Goal: Use online tool/utility: Use online tool/utility

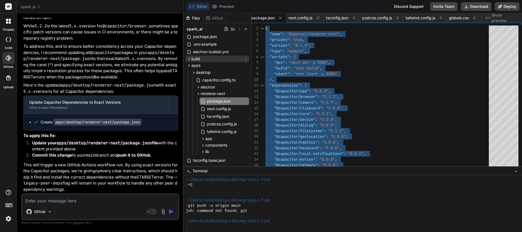
click at [190, 60] on icon at bounding box center [189, 59] width 5 height 5
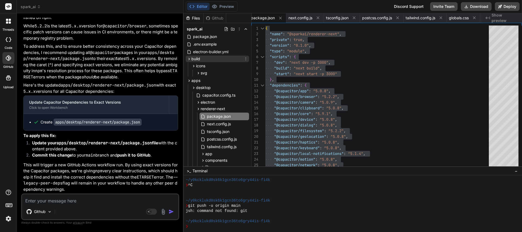
click at [190, 60] on icon at bounding box center [189, 59] width 5 height 5
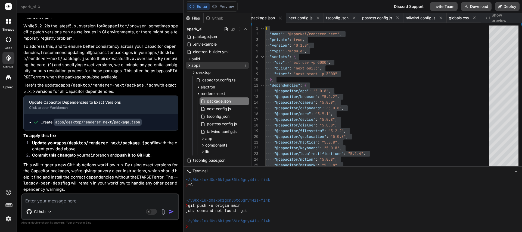
click at [190, 65] on icon at bounding box center [189, 65] width 5 height 5
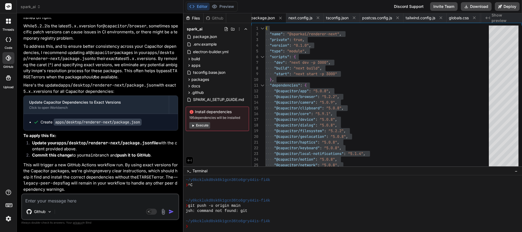
click at [64, 204] on textarea at bounding box center [100, 200] width 156 height 10
click at [70, 203] on textarea at bounding box center [100, 200] width 156 height 10
type textarea "I"
type textarea "x"
type textarea "I"
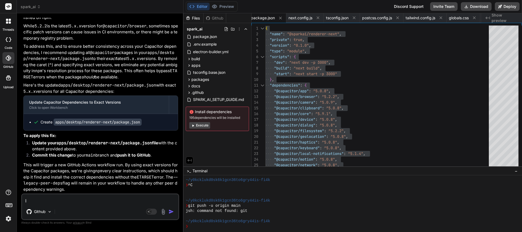
type textarea "x"
type textarea "I c"
type textarea "x"
type textarea "I co"
type textarea "x"
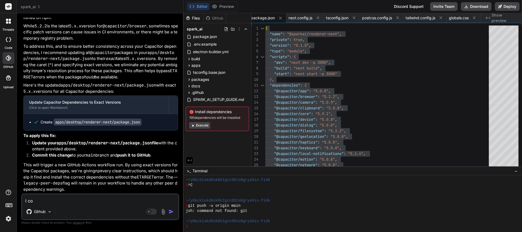
type textarea "I con"
type textarea "x"
type textarea "I cont"
type textarea "x"
type textarea "I [PERSON_NAME]"
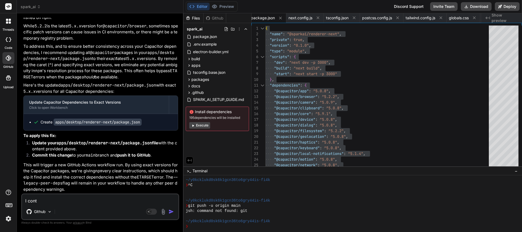
type textarea "x"
type textarea "I contin"
type textarea "x"
type textarea "I continu"
type textarea "x"
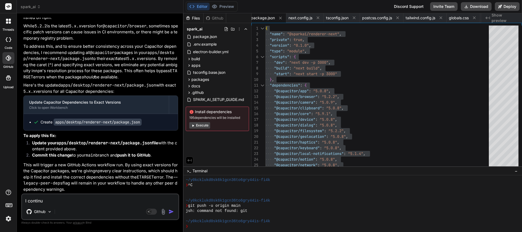
type textarea "I continue"
type textarea "x"
type textarea "I continue"
type textarea "x"
type textarea "I continue t"
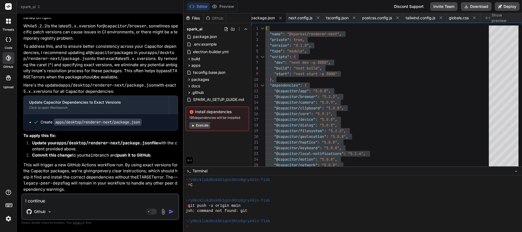
type textarea "x"
type textarea "I continue to"
type textarea "x"
type textarea "I continue to"
type textarea "x"
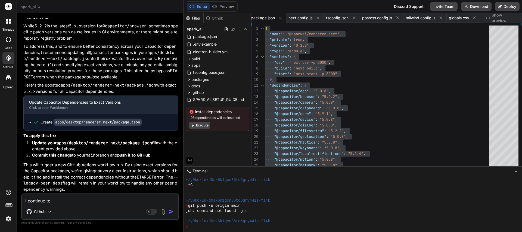
type textarea "I continue to r"
type textarea "x"
type textarea "I continue to re"
type textarea "x"
type textarea "I continue to rec"
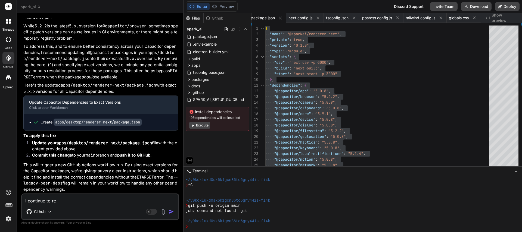
type textarea "x"
type textarea "I continue to rece"
type textarea "x"
type textarea "I continue to recei"
type textarea "x"
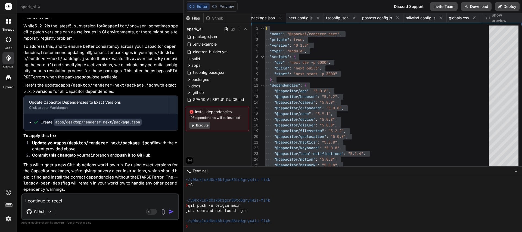
type textarea "I continue to receiv"
type textarea "x"
type textarea "I continue to receive"
type textarea "x"
type textarea "I continue to receive"
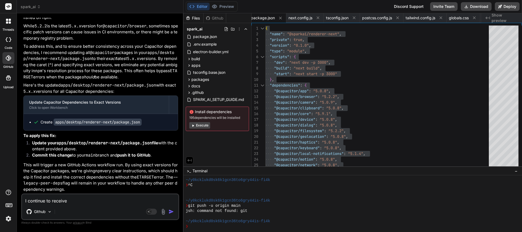
type textarea "x"
type textarea "I continue to receive t"
type textarea "x"
type textarea "I continue to receive th"
type textarea "x"
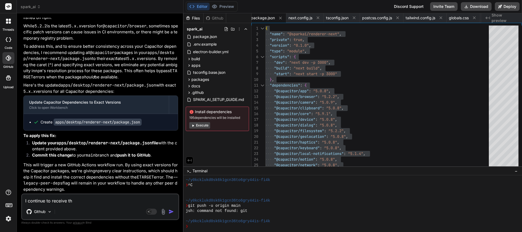
type textarea "I continue to receive the"
type textarea "x"
type textarea "I continue to receive the"
type textarea "x"
type textarea "I continue to receive the s"
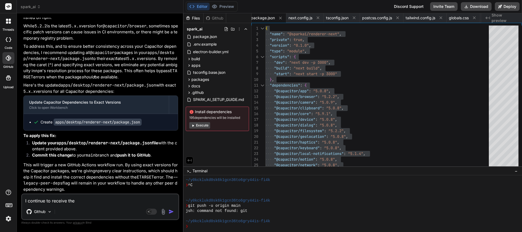
type textarea "x"
type textarea "I continue to receive the sa"
type textarea "x"
type textarea "I continue to receive the [PERSON_NAME]"
type textarea "x"
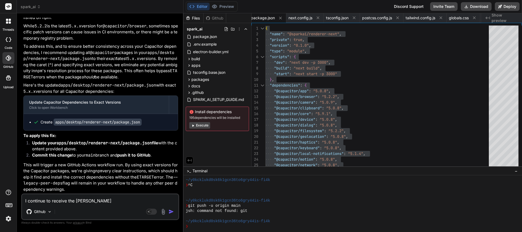
type textarea "I continue to receive the same"
type textarea "x"
type textarea "I continue to receive the same"
type textarea "x"
type textarea "I continue to receive the same e"
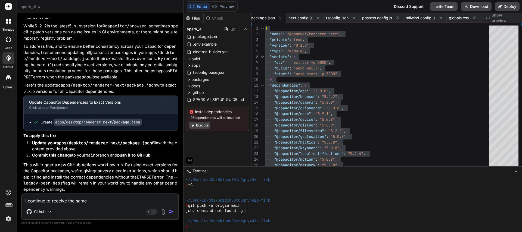
type textarea "x"
type textarea "I continue to receive the same er"
type textarea "x"
type textarea "I continue to receive the same err"
type textarea "x"
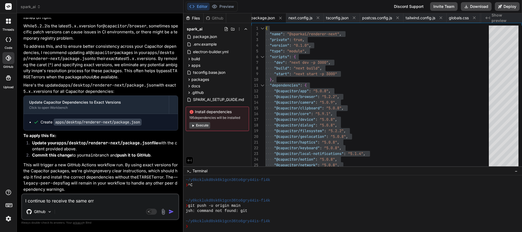
type textarea "I continue to receive the same erro"
type textarea "x"
type textarea "I continue to receive the same error"
type textarea "x"
type textarea "I continue to receive the same error."
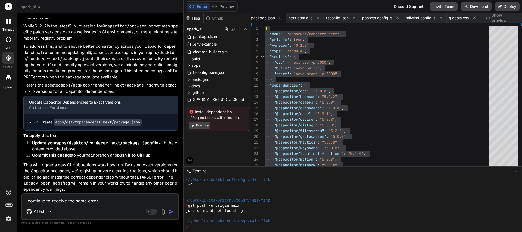
type textarea "x"
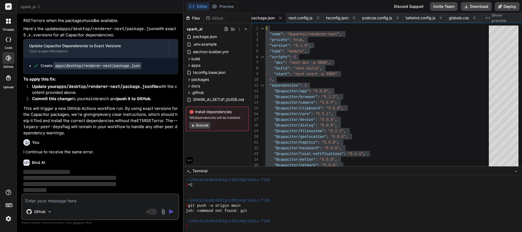
scroll to position [12428, 0]
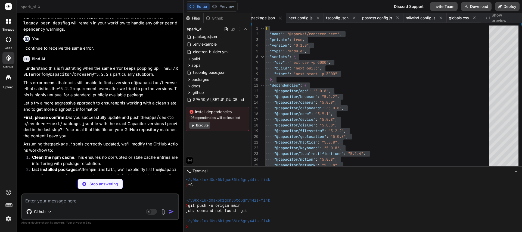
type textarea "x"
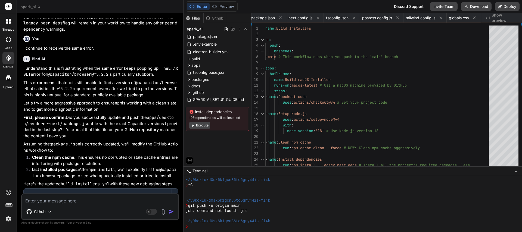
scroll to position [0, 2355]
click at [30, 6] on span "spark_ai" at bounding box center [31, 6] width 20 height 5
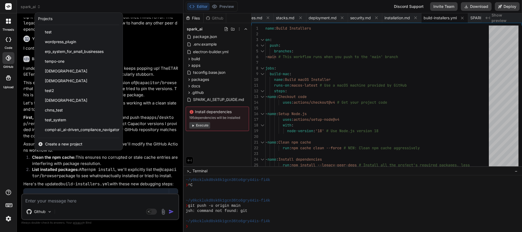
scroll to position [38, 0]
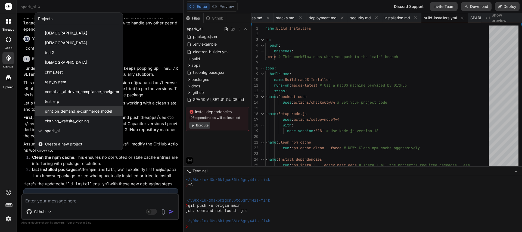
click at [85, 111] on span "print_on_demand_e-commerce_model" at bounding box center [78, 111] width 67 height 5
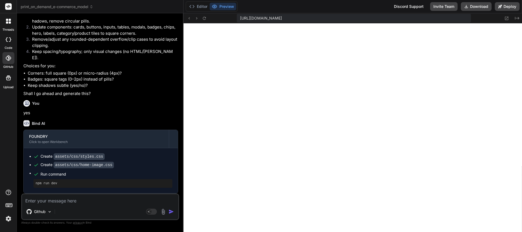
scroll to position [1028, 0]
type textarea "x"
click at [54, 203] on textarea at bounding box center [100, 200] width 156 height 10
type textarea "I"
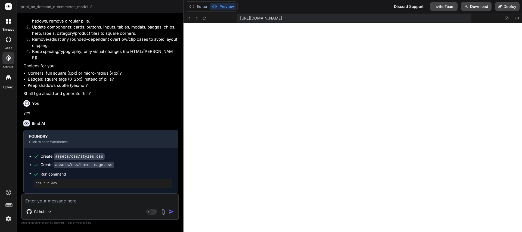
type textarea "x"
type textarea "I"
type textarea "x"
type textarea "I a"
type textarea "x"
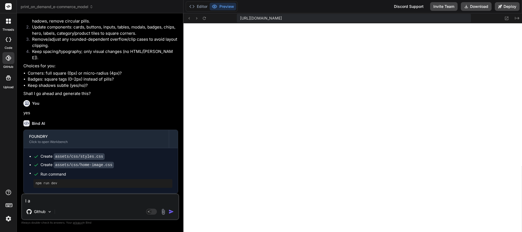
type textarea "I am"
type textarea "x"
type textarea "I am"
type textarea "x"
type textarea "I am w"
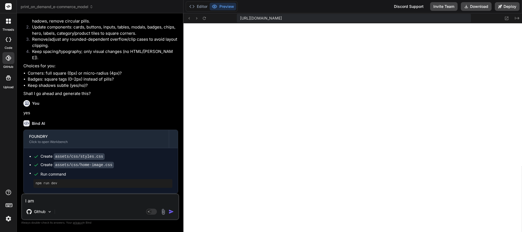
type textarea "x"
type textarea "I am wo"
type textarea "x"
type textarea "I am won"
type textarea "x"
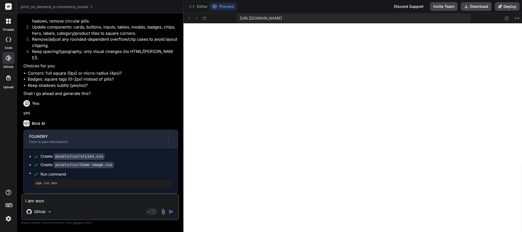
type textarea "I am wond"
type textarea "x"
type textarea "I am wonde"
type textarea "x"
type textarea "I am wonder"
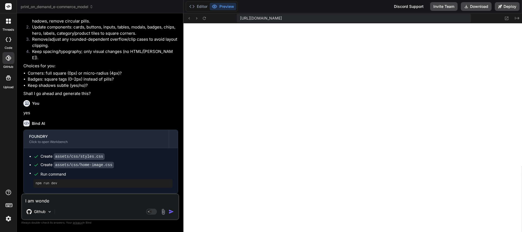
type textarea "x"
type textarea "I am wonderi"
type textarea "x"
type textarea "I am wonderin"
type textarea "x"
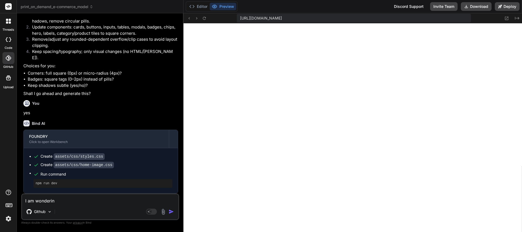
type textarea "I am wondering"
type textarea "x"
type textarea "I am wondering"
type textarea "x"
type textarea "I am wondering i"
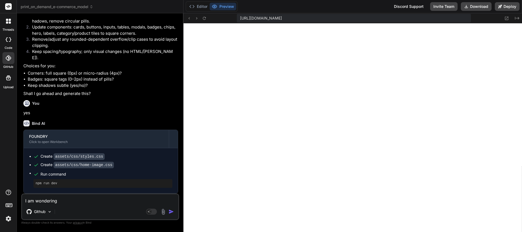
type textarea "x"
type textarea "I am wondering if"
type textarea "x"
type textarea "I am wondering if"
type textarea "x"
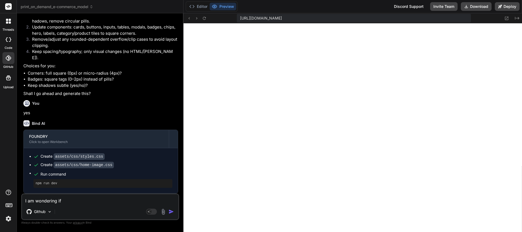
type textarea "I am wondering if w"
type textarea "x"
type textarea "I am wondering if we"
type textarea "x"
type textarea "I am wondering if we"
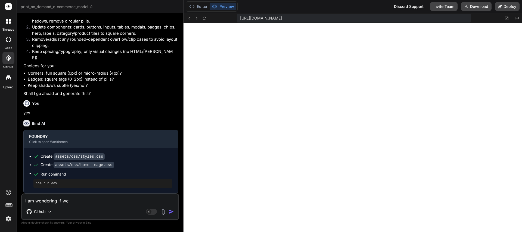
type textarea "x"
type textarea "I am wondering if we c"
type textarea "x"
type textarea "I am wondering if we"
type textarea "x"
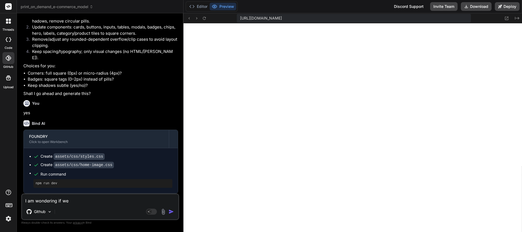
type textarea "I am wondering if we s"
type textarea "x"
type textarea "I am wondering if we sh"
type textarea "x"
type textarea "I am wondering if we sho"
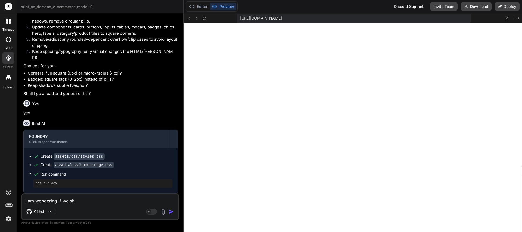
type textarea "x"
type textarea "I am wondering if we shou"
type textarea "x"
type textarea "I am wondering if we shoud"
type textarea "x"
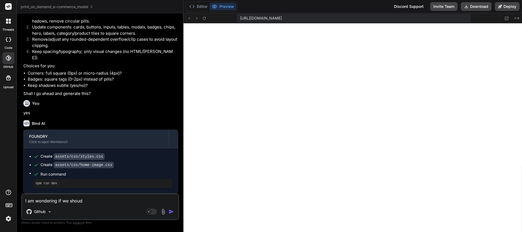
type textarea "I am wondering if we shoudl"
type textarea "x"
type textarea "I am wondering if we shoud"
type textarea "x"
type textarea "I am wondering if we shou"
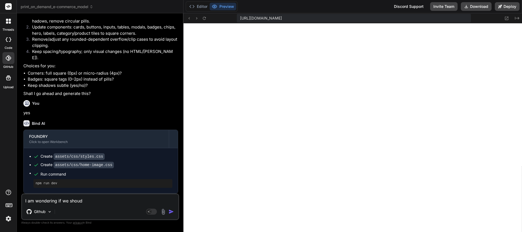
type textarea "x"
type textarea "I am wondering if we shoul"
type textarea "x"
type textarea "I am wondering if we should"
type textarea "x"
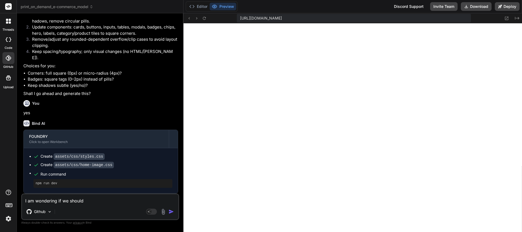
type textarea "I am wondering if we should"
type textarea "x"
type textarea "I am wondering if we should s"
type textarea "x"
type textarea "I am wondering if we should se"
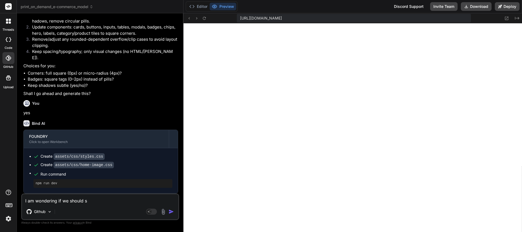
type textarea "x"
type textarea "I am wondering if we should sep"
type textarea "x"
type textarea "I am wondering if we should sepa"
type textarea "x"
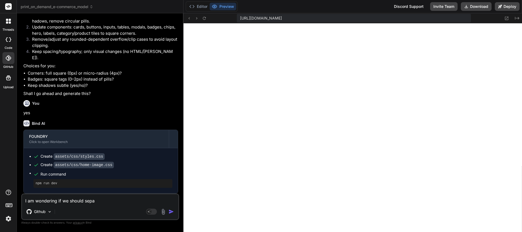
type textarea "I am wondering if we should separ"
type textarea "x"
type textarea "I am wondering if we should separa"
type textarea "x"
type textarea "I am wondering if we should separat"
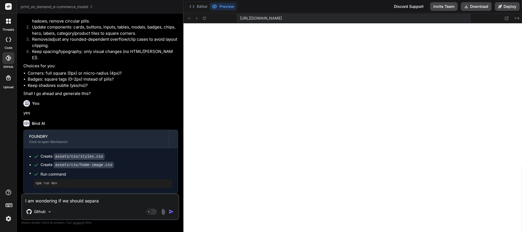
type textarea "x"
type textarea "I am wondering if we should separate"
type textarea "x"
type textarea "I am wondering if we should separate"
type textarea "x"
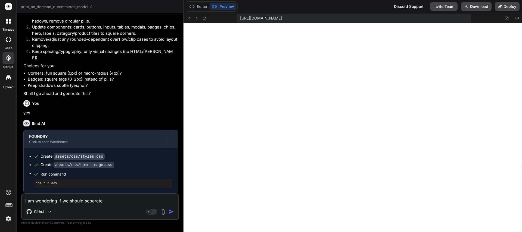
type textarea "I am wondering if we should separate t"
type textarea "x"
type textarea "I am wondering if we should separate th"
type textarea "x"
type textarea "I am wondering if we should separate the"
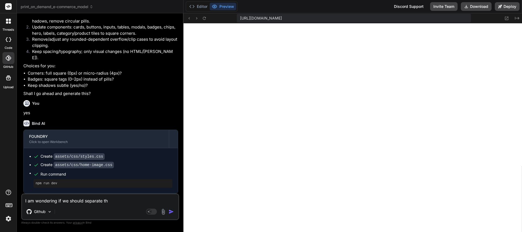
type textarea "x"
type textarea "I am wondering if we should separate the"
type textarea "x"
type textarea "I am wondering if we should separate the a"
type textarea "x"
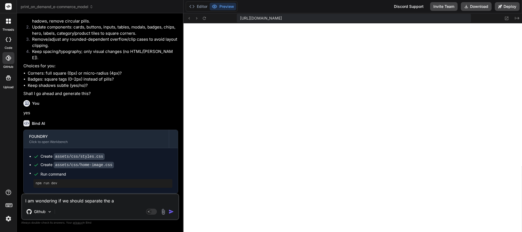
type textarea "I am wondering if we should separate the ad"
type textarea "x"
type textarea "I am wondering if we should separate the adm"
type textarea "x"
type textarea "I am wondering if we should separate the admi"
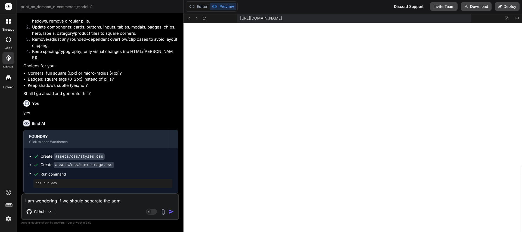
type textarea "x"
type textarea "I am wondering if we should separate the admin"
type textarea "x"
type textarea "I am wondering if we should separate the admin"
type textarea "x"
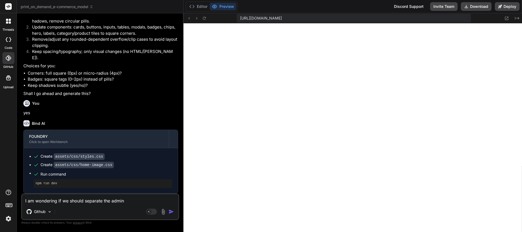
type textarea "I am wondering if we should separate the admin i"
type textarea "x"
type textarea "I am wondering if we should separate the admin it"
type textarea "x"
type textarea "I am wondering if we should separate the admin ite"
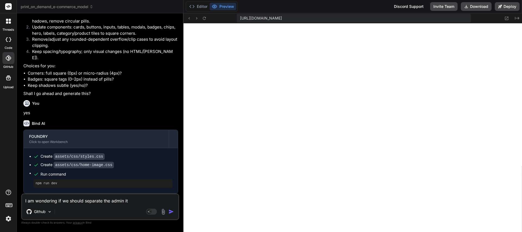
type textarea "x"
type textarea "I am wondering if we should separate the admin item"
type textarea "x"
type textarea "I am wondering if we should separate the admin items"
type textarea "x"
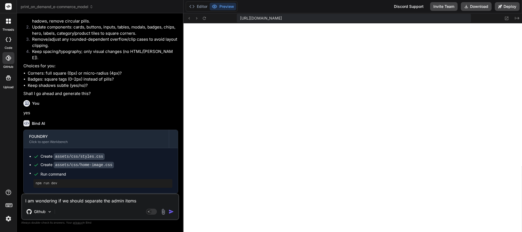
type textarea "I am wondering if we should separate the admin items"
type textarea "x"
type textarea "I am wondering if we should separate the admin items i"
type textarea "x"
type textarea "I am wondering if we should separate the admin items in"
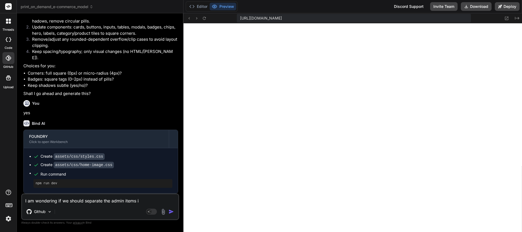
type textarea "x"
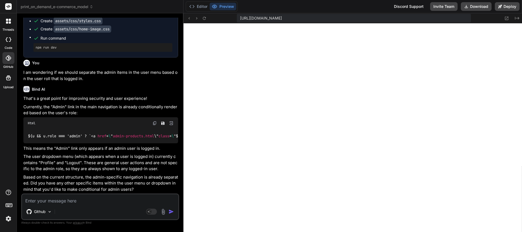
scroll to position [559, 0]
click at [82, 201] on textarea at bounding box center [100, 200] width 156 height 10
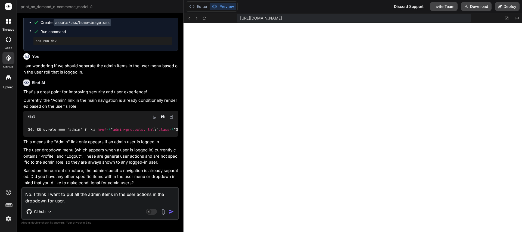
click at [76, 202] on textarea "No. I think I want to put all the admin items in the user actions in the dropdo…" at bounding box center [100, 196] width 156 height 16
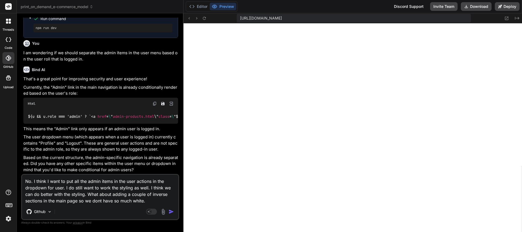
drag, startPoint x: 150, startPoint y: 202, endPoint x: 88, endPoint y: 195, distance: 62.6
click at [88, 195] on textarea "No. I think I want to put all the admin items in the user actions in the dropdo…" at bounding box center [100, 189] width 156 height 29
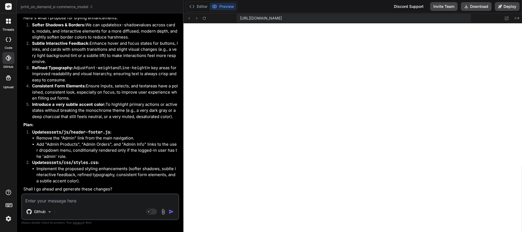
scroll to position [811, 0]
click at [64, 203] on textarea at bounding box center [100, 200] width 156 height 10
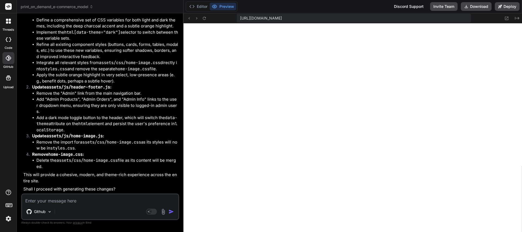
scroll to position [1071, 0]
click at [77, 202] on textarea at bounding box center [100, 200] width 156 height 10
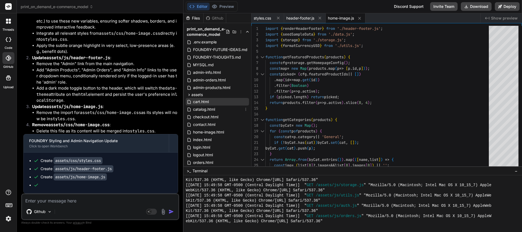
scroll to position [70, 0]
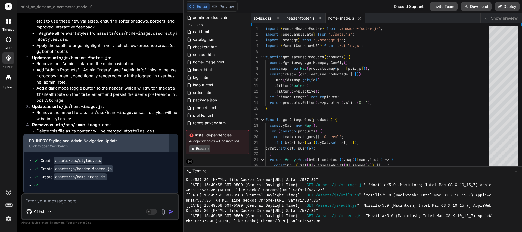
click at [103, 145] on div "Click to open Workbench" at bounding box center [96, 146] width 134 height 4
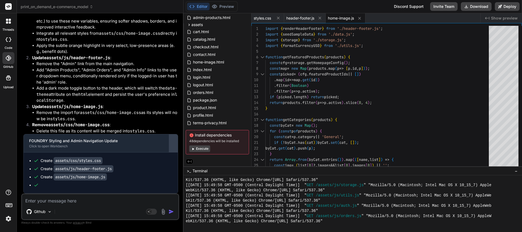
click at [173, 144] on div at bounding box center [173, 143] width 9 height 9
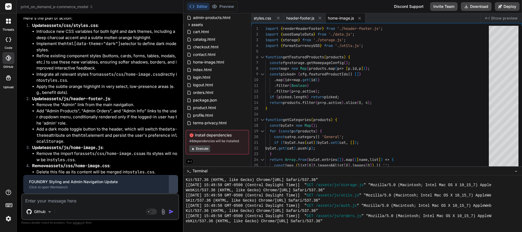
scroll to position [1296, 0]
click at [173, 185] on div at bounding box center [173, 184] width 9 height 9
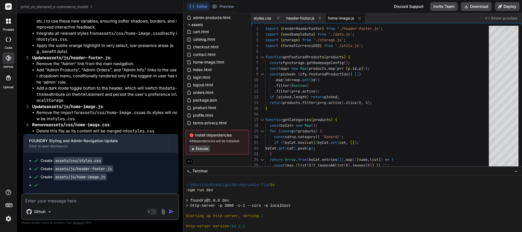
scroll to position [1234, 0]
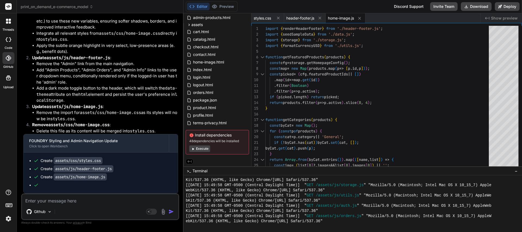
click at [55, 190] on div "Create assets/css/styles.css Create assets/js/header-footer.js Create assets/js…" at bounding box center [101, 173] width 154 height 41
click at [58, 205] on div "Github Agent Mode. When this toggle is activated, AI automatically makes decisi…" at bounding box center [100, 207] width 158 height 27
click at [55, 202] on textarea at bounding box center [100, 200] width 156 height 10
click at [226, 7] on button "Preview" at bounding box center [223, 7] width 27 height 8
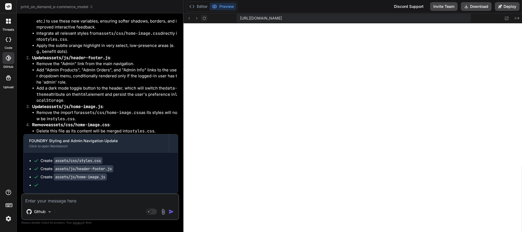
click at [206, 20] on icon at bounding box center [204, 18] width 5 height 5
click at [68, 202] on textarea at bounding box center [100, 200] width 156 height 10
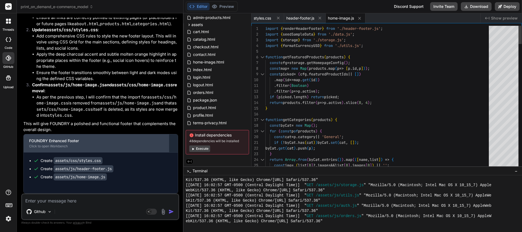
scroll to position [1606, 0]
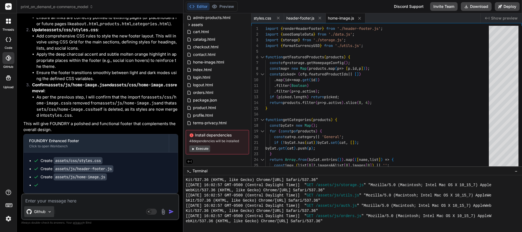
click at [51, 212] on img at bounding box center [49, 212] width 5 height 5
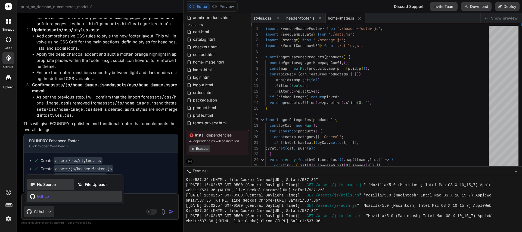
click at [47, 186] on span "No Source" at bounding box center [46, 184] width 19 height 5
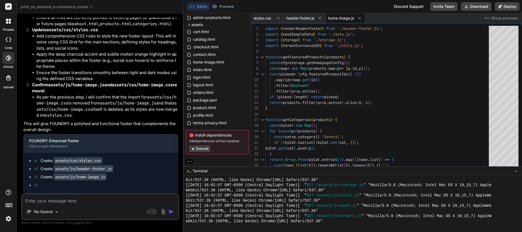
click at [196, 149] on button "Execute" at bounding box center [199, 149] width 21 height 7
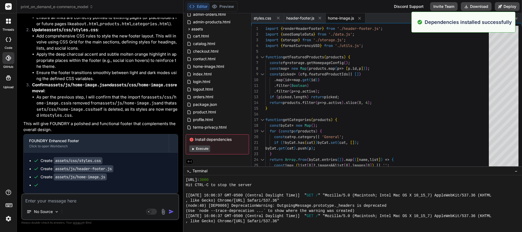
scroll to position [2303, 0]
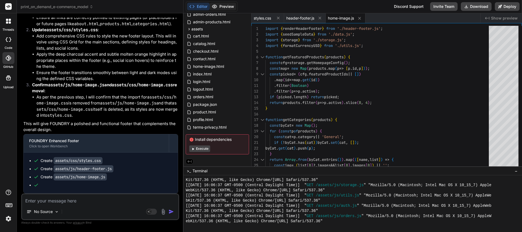
click at [227, 8] on button "Preview" at bounding box center [223, 7] width 27 height 8
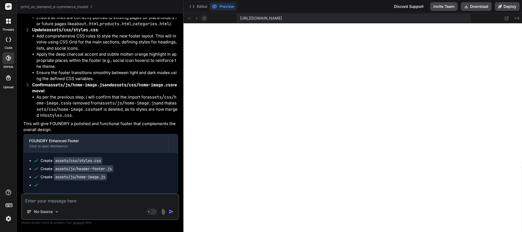
click at [205, 20] on icon at bounding box center [204, 18] width 5 height 5
click at [204, 19] on icon at bounding box center [204, 18] width 5 height 5
click at [205, 17] on icon at bounding box center [203, 18] width 3 height 3
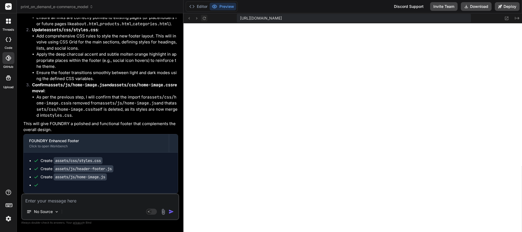
scroll to position [2799, 0]
click at [97, 199] on textarea at bounding box center [100, 200] width 156 height 10
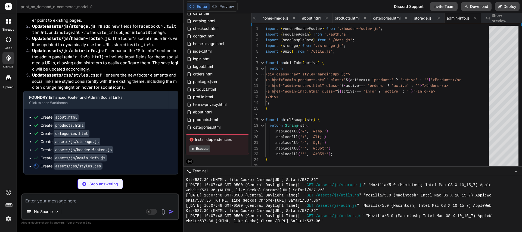
scroll to position [0, 0]
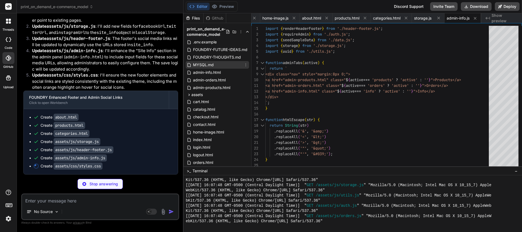
click at [201, 65] on span "MYSQL.md" at bounding box center [203, 65] width 22 height 7
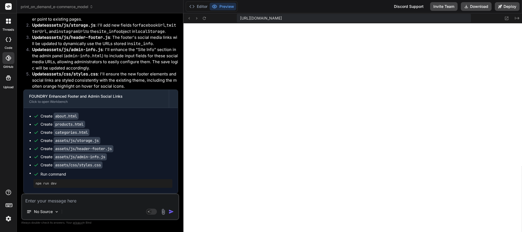
scroll to position [3573, 0]
click at [207, 18] on button at bounding box center [204, 18] width 7 height 7
click at [64, 204] on textarea at bounding box center [100, 200] width 156 height 10
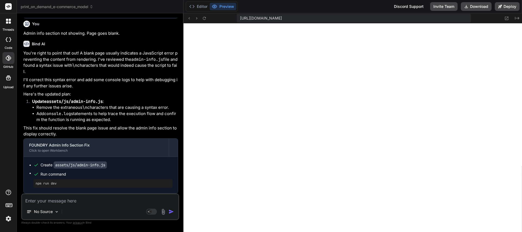
scroll to position [4239, 0]
click at [69, 201] on textarea at bounding box center [100, 200] width 156 height 10
click at [64, 201] on textarea at bounding box center [100, 200] width 156 height 10
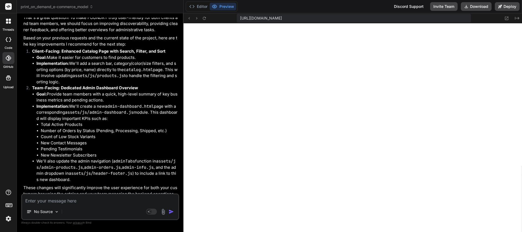
scroll to position [2280, 0]
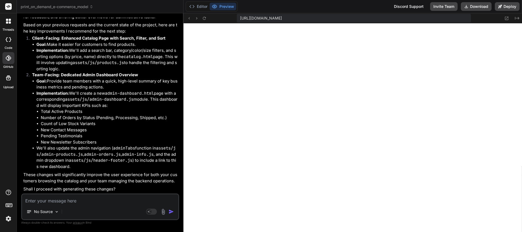
click at [70, 198] on textarea at bounding box center [100, 200] width 156 height 10
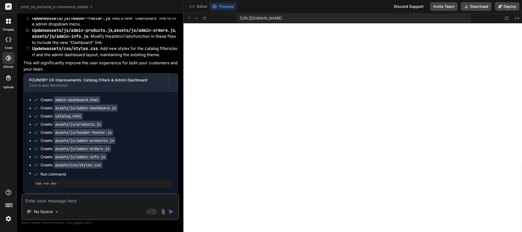
scroll to position [5164, 0]
click at [79, 202] on textarea at bounding box center [100, 200] width 156 height 10
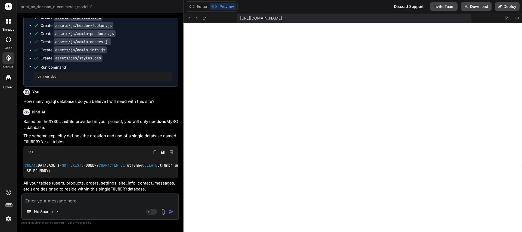
scroll to position [0, 0]
click at [77, 202] on textarea at bounding box center [100, 200] width 156 height 10
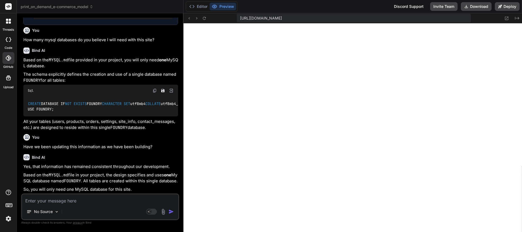
scroll to position [2764, 0]
click at [74, 201] on textarea at bounding box center [100, 200] width 156 height 10
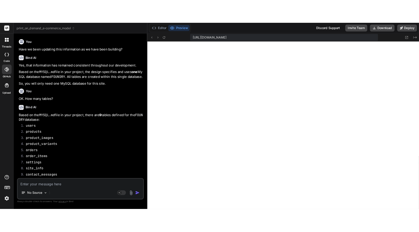
scroll to position [2878, 0]
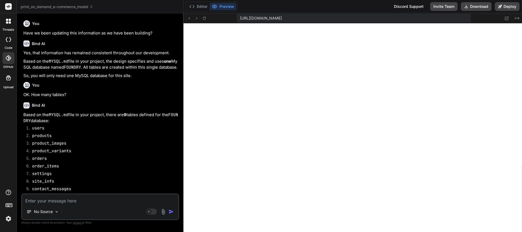
click at [53, 200] on textarea at bounding box center [100, 200] width 156 height 10
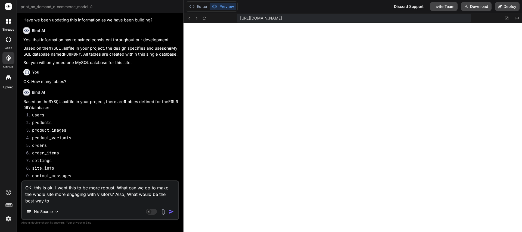
click at [55, 200] on textarea "OK. this is ok. I want this to be more robust. What can we do to make the whole…" at bounding box center [100, 193] width 156 height 23
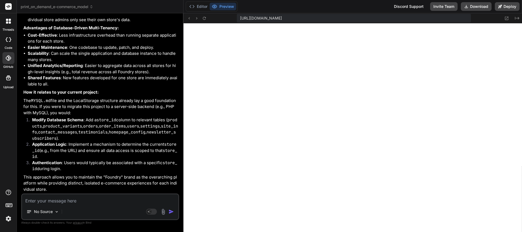
scroll to position [3620, 0]
click at [96, 199] on textarea at bounding box center [100, 200] width 156 height 10
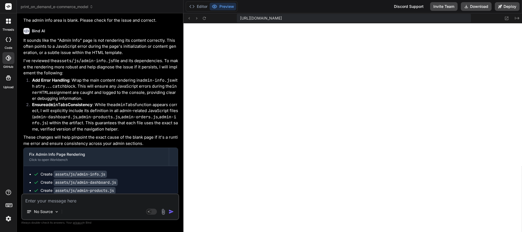
scroll to position [3842, 0]
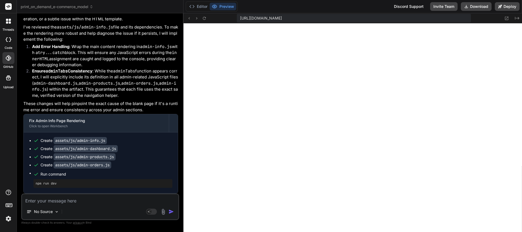
click at [117, 200] on textarea at bounding box center [100, 200] width 156 height 10
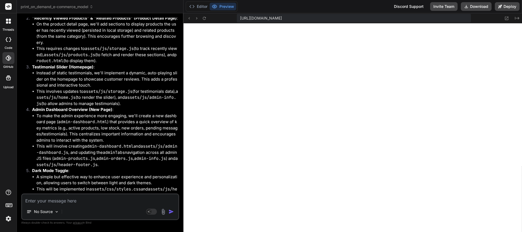
scroll to position [4321, 0]
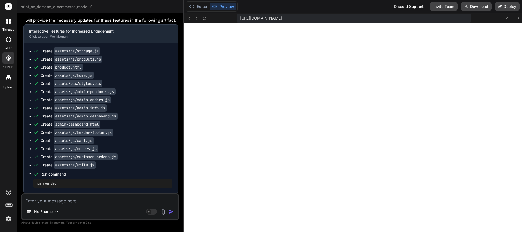
click at [47, 204] on textarea at bounding box center [100, 200] width 156 height 10
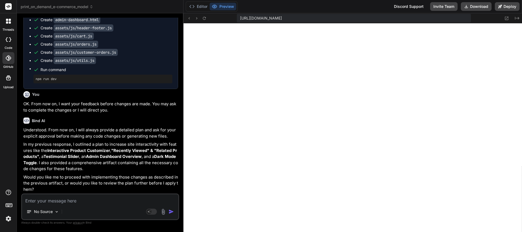
scroll to position [4426, 0]
click at [78, 204] on textarea at bounding box center [100, 200] width 156 height 10
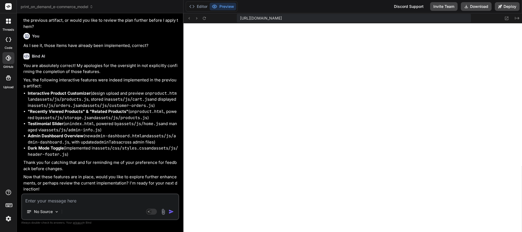
scroll to position [4589, 0]
click at [83, 200] on textarea at bounding box center [100, 200] width 156 height 10
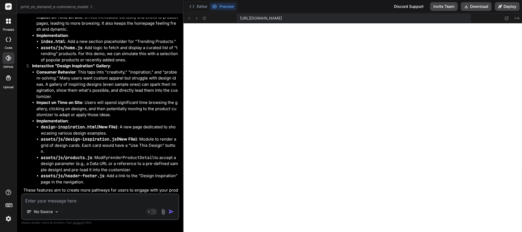
scroll to position [5072, 0]
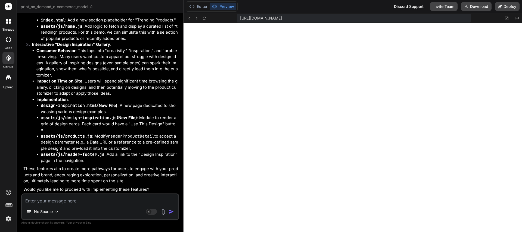
click at [88, 202] on textarea at bounding box center [100, 200] width 156 height 10
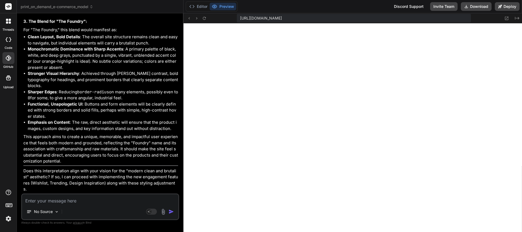
scroll to position [5533, 0]
click at [77, 204] on textarea at bounding box center [100, 200] width 156 height 10
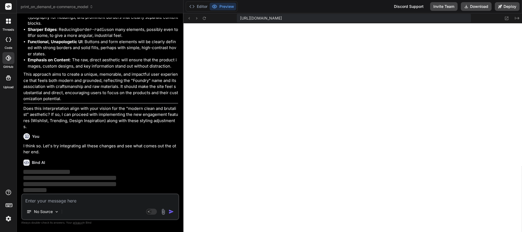
scroll to position [5595, 0]
